Goal: Task Accomplishment & Management: Use online tool/utility

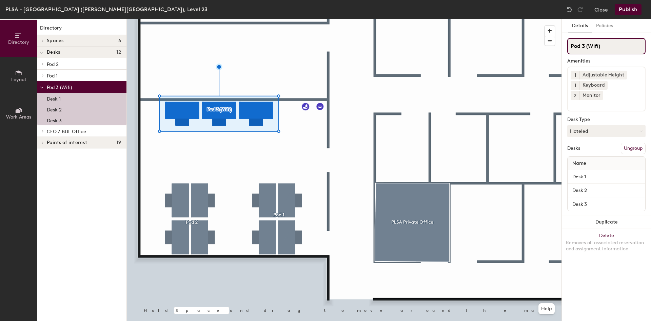
click at [606, 49] on input "Pod 3 (Wifi)" at bounding box center [606, 46] width 78 height 16
type input "Pod 3"
click at [632, 7] on button "Publish" at bounding box center [628, 9] width 27 height 11
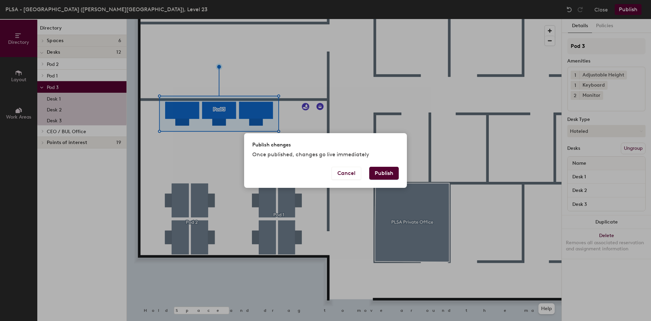
click at [389, 175] on button "Publish" at bounding box center [384, 173] width 30 height 13
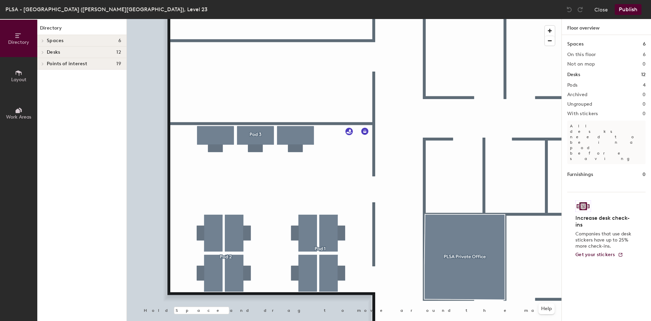
click at [22, 72] on icon at bounding box center [18, 72] width 7 height 7
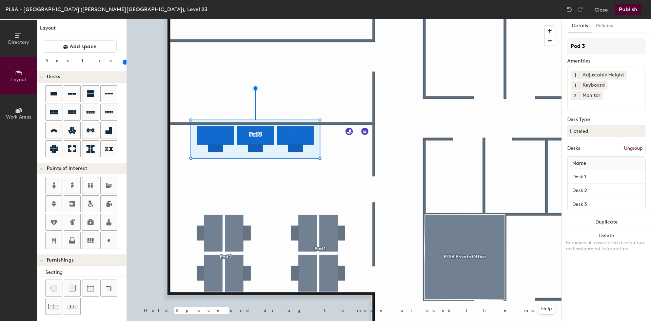
click at [630, 142] on button "Ungroup" at bounding box center [633, 148] width 25 height 12
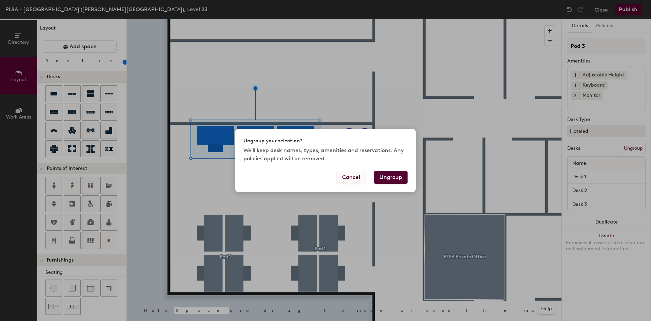
click at [361, 177] on button "Cancel" at bounding box center [351, 177] width 30 height 13
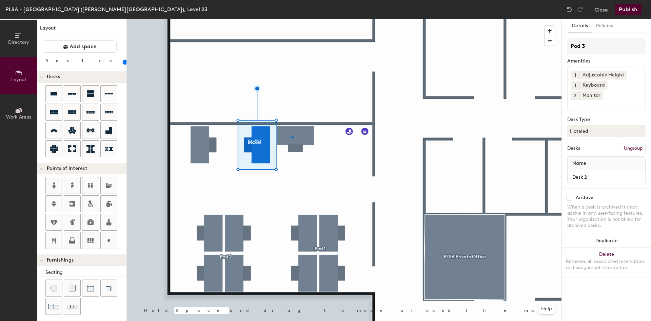
click at [289, 19] on div at bounding box center [344, 19] width 435 height 0
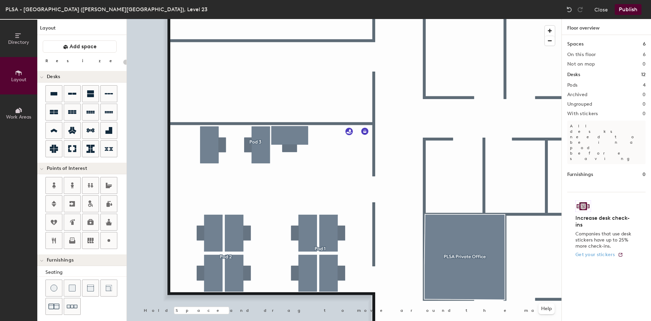
click at [597, 251] on span "Get your stickers" at bounding box center [596, 254] width 40 height 6
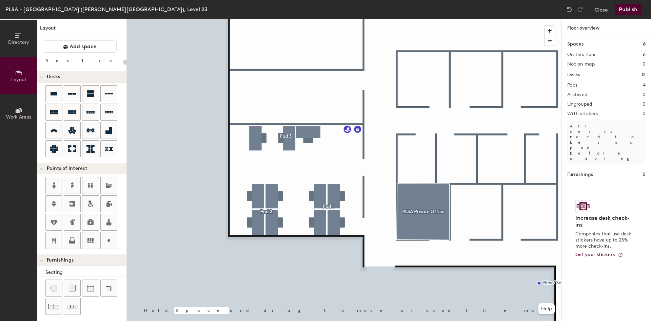
click at [629, 9] on button "Publish" at bounding box center [628, 9] width 27 height 11
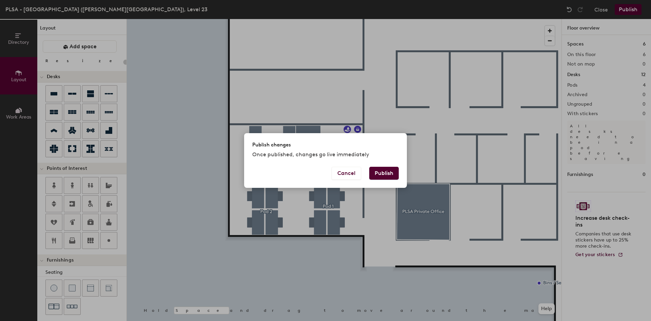
click at [391, 172] on button "Publish" at bounding box center [384, 173] width 30 height 13
type input "20"
